Goal: Task Accomplishment & Management: Manage account settings

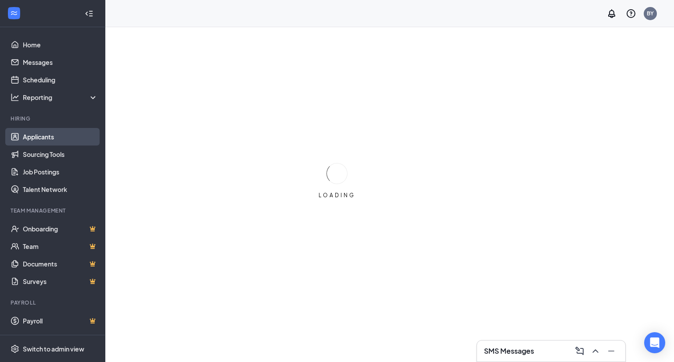
click at [40, 138] on link "Applicants" at bounding box center [60, 137] width 75 height 18
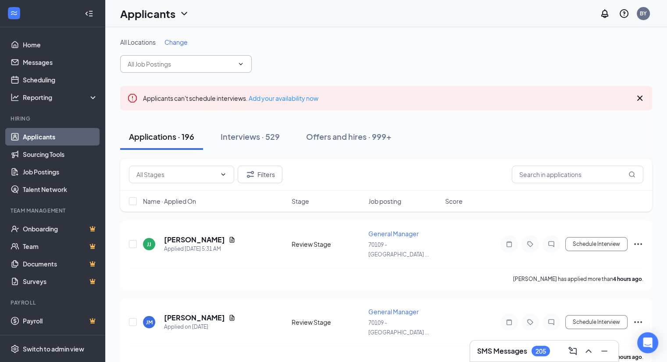
click at [192, 59] on input "text" at bounding box center [181, 64] width 106 height 10
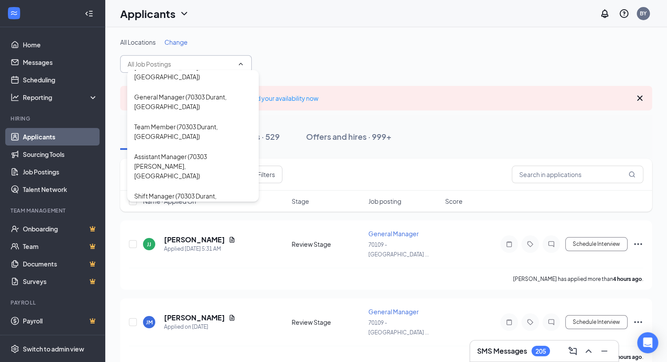
scroll to position [439, 0]
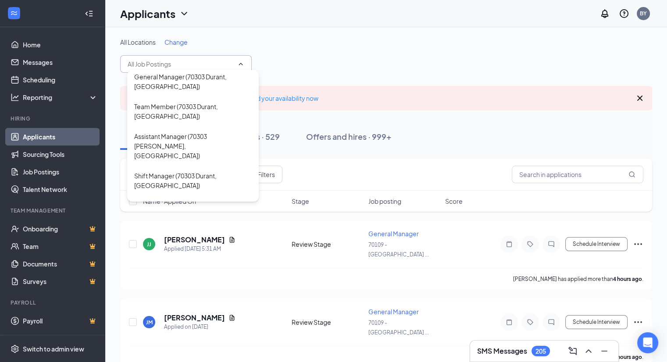
type input "General Manager ([GEOGRAPHIC_DATA], [GEOGRAPHIC_DATA])"
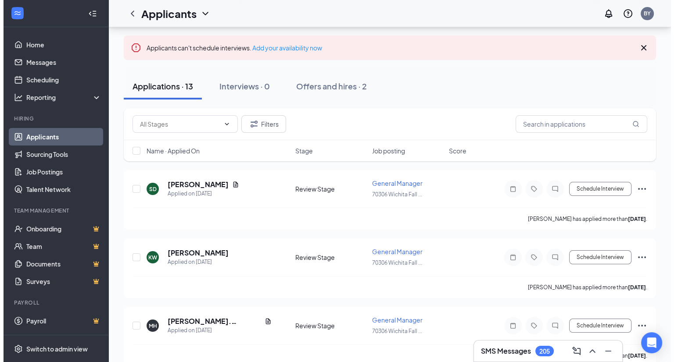
scroll to position [44, 0]
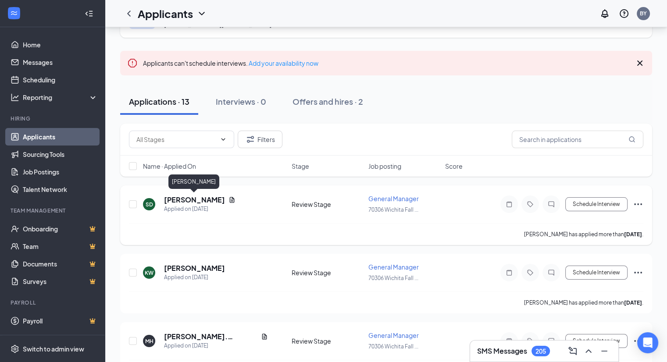
click at [197, 201] on h5 "[PERSON_NAME]" at bounding box center [194, 200] width 61 height 10
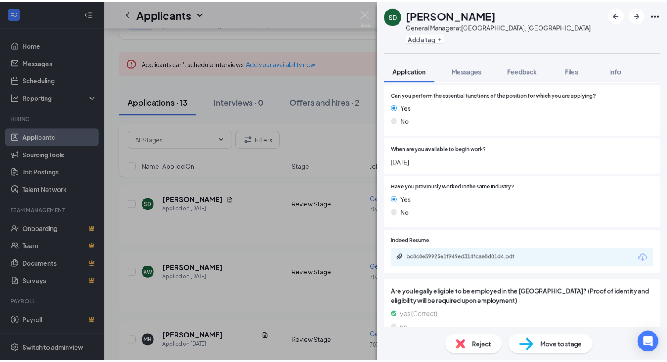
scroll to position [307, 0]
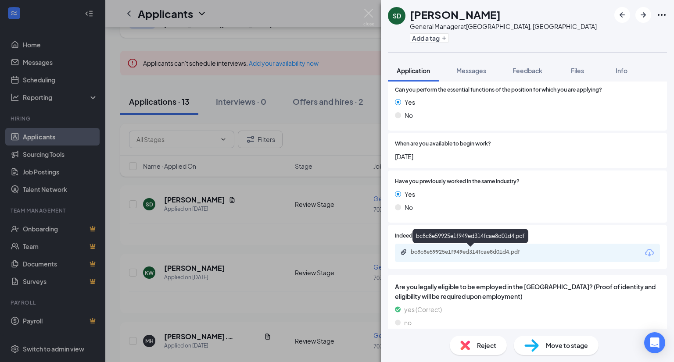
click at [487, 251] on div "bc8c8e59925e1f949ed314fcae8d01d4.pdf" at bounding box center [472, 252] width 123 height 7
click at [372, 18] on img at bounding box center [368, 17] width 11 height 17
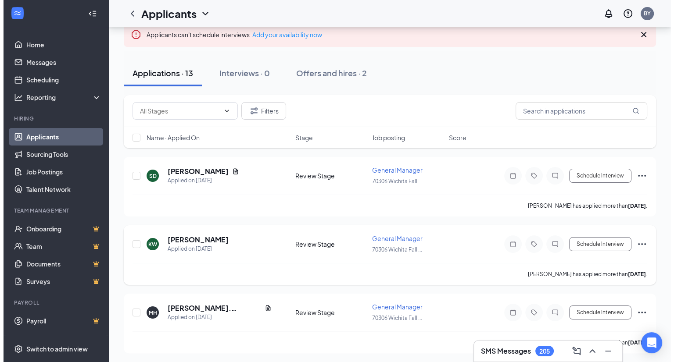
scroll to position [88, 0]
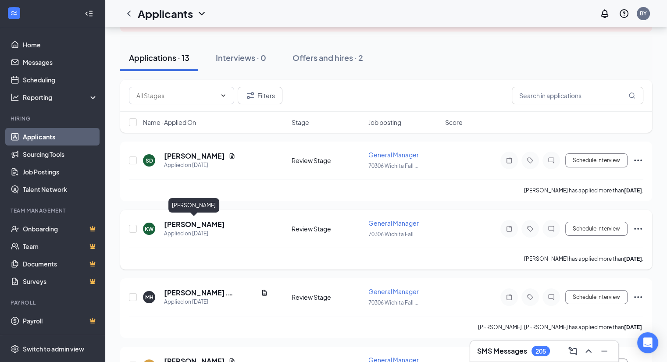
click at [181, 225] on h5 "[PERSON_NAME]" at bounding box center [194, 225] width 61 height 10
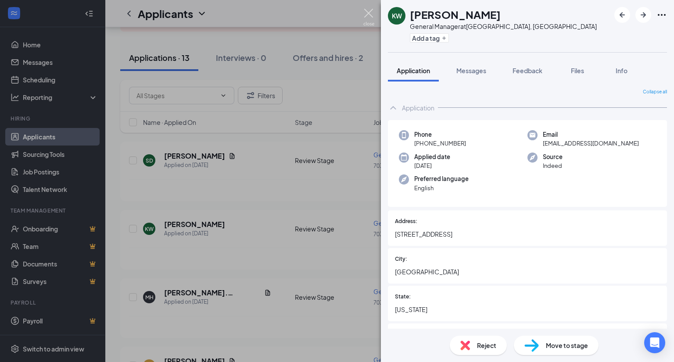
click at [373, 13] on img at bounding box center [368, 17] width 11 height 17
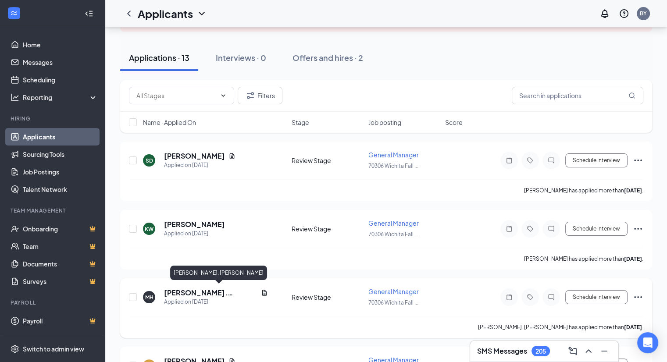
click at [200, 290] on h5 "[PERSON_NAME]. [PERSON_NAME]" at bounding box center [210, 293] width 93 height 10
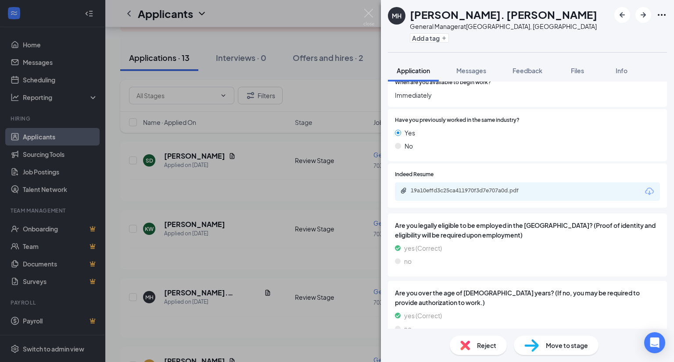
scroll to position [351, 0]
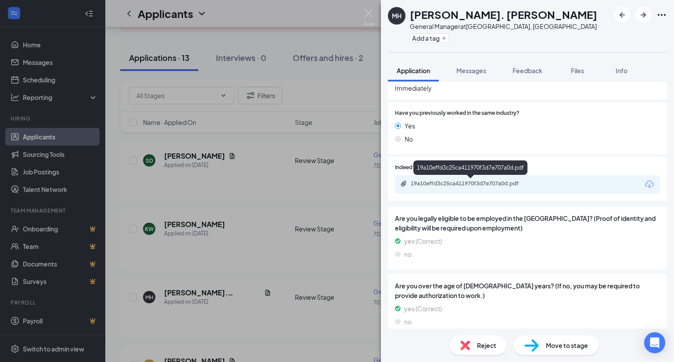
click at [484, 185] on div "19a10effd3c25ca411970f3d7e707a0d.pdf" at bounding box center [472, 183] width 123 height 7
